Goal: Task Accomplishment & Management: Manage account settings

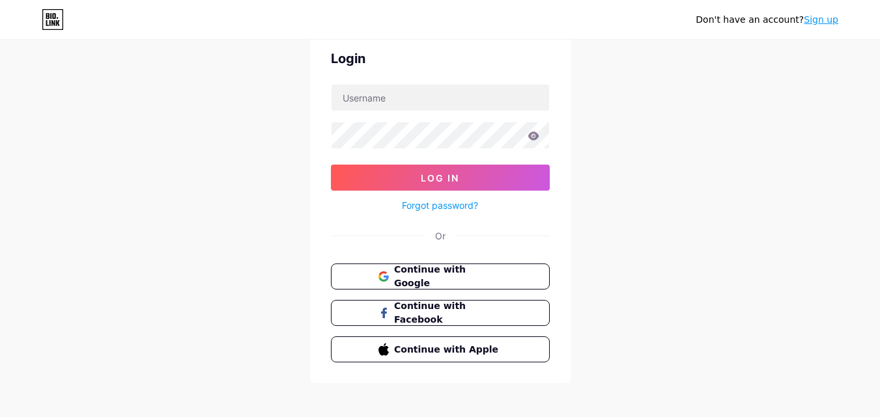
scroll to position [63, 0]
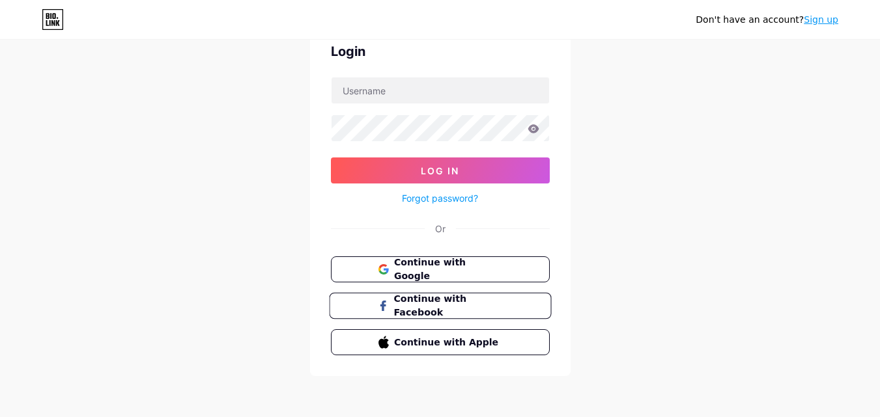
click at [458, 303] on span "Continue with Facebook" at bounding box center [447, 306] width 109 height 28
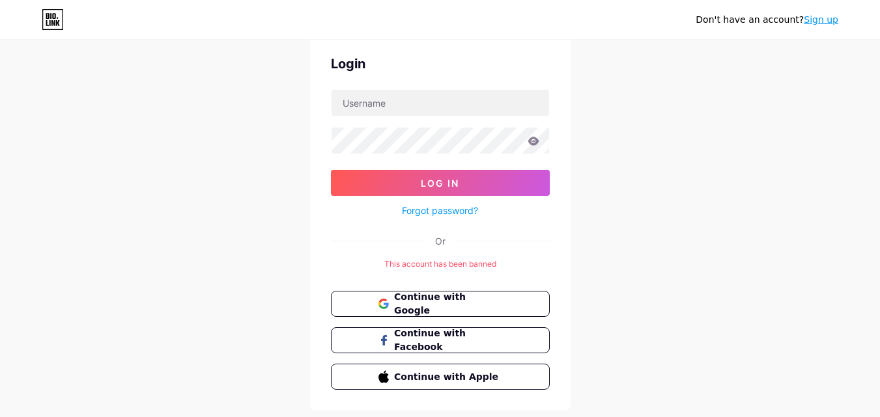
scroll to position [65, 0]
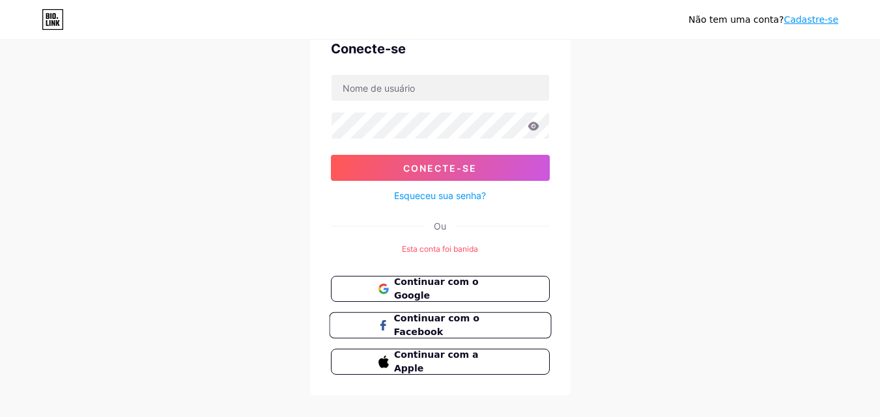
click at [452, 318] on font "Continuar com o Facebook" at bounding box center [435, 325] width 85 height 25
